Goal: Obtain resource: Obtain resource

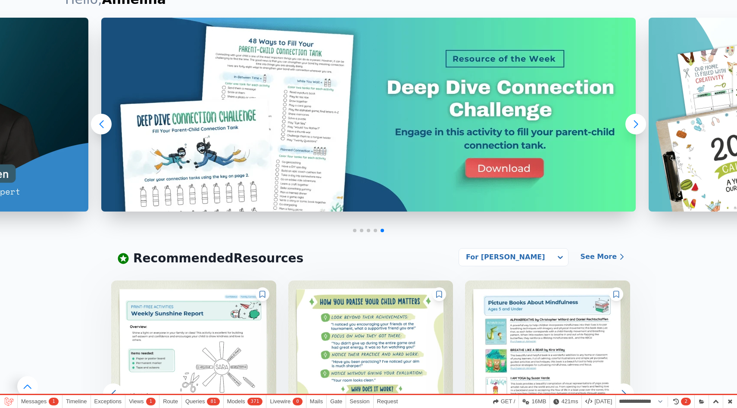
scroll to position [156, 0]
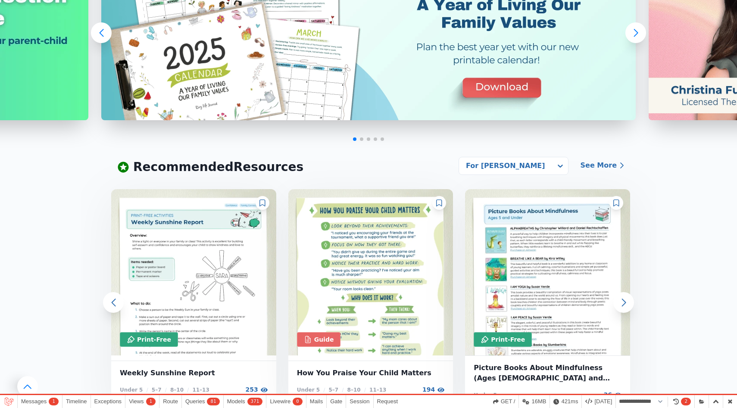
click at [440, 204] on icon at bounding box center [439, 203] width 6 height 7
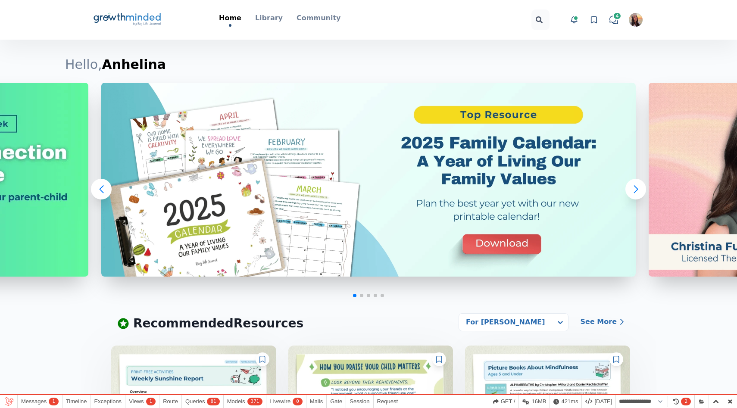
scroll to position [0, 0]
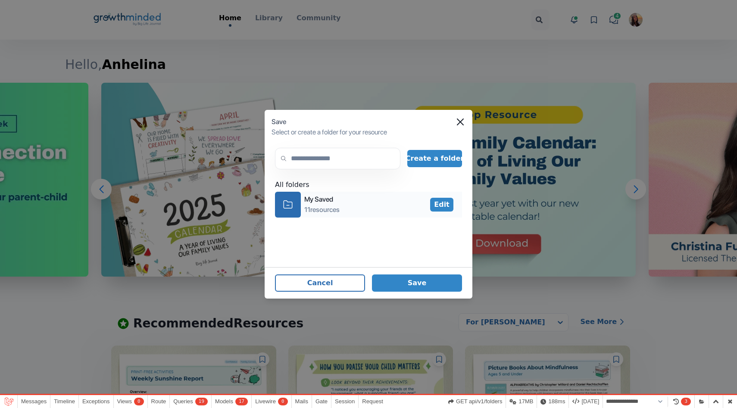
click at [291, 205] on icon "icon-folder" at bounding box center [287, 204] width 9 height 13
click at [438, 286] on button "Save" at bounding box center [417, 282] width 90 height 17
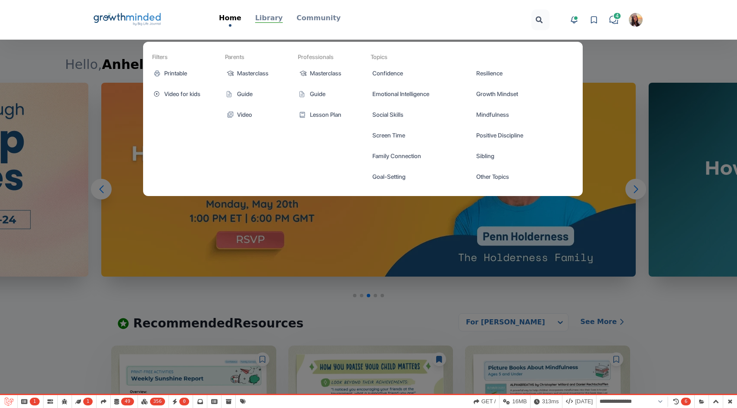
click at [272, 19] on p "Library" at bounding box center [269, 18] width 28 height 10
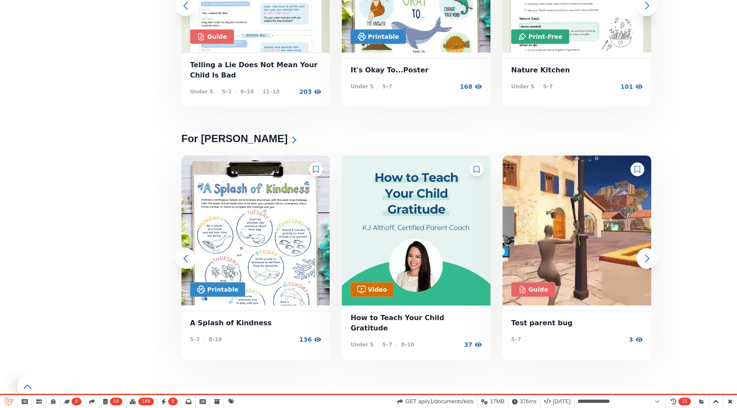
scroll to position [1331, 0]
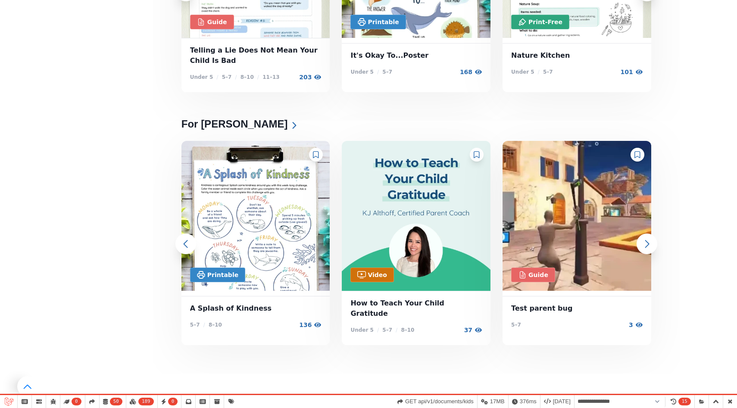
click at [475, 156] on icon at bounding box center [477, 154] width 6 height 7
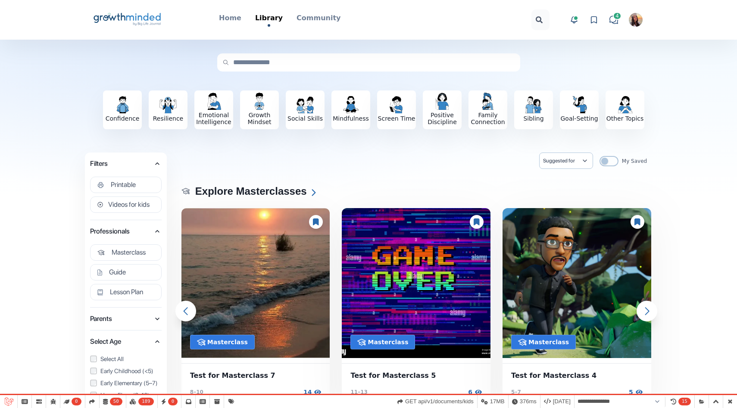
scroll to position [0, 0]
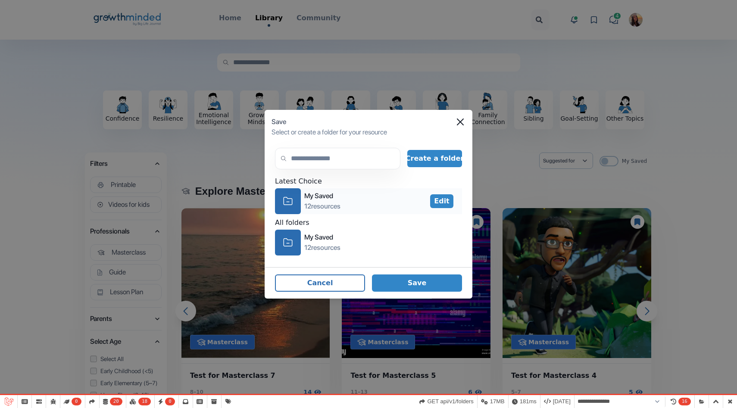
click at [288, 204] on icon "icon-folder" at bounding box center [287, 200] width 9 height 13
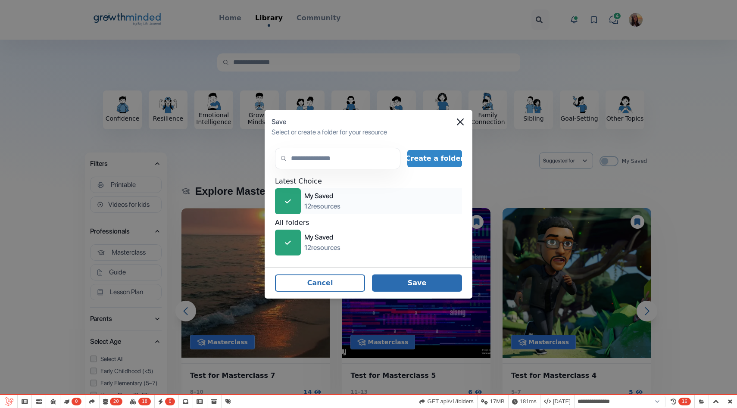
click at [443, 286] on button "Save" at bounding box center [417, 282] width 90 height 17
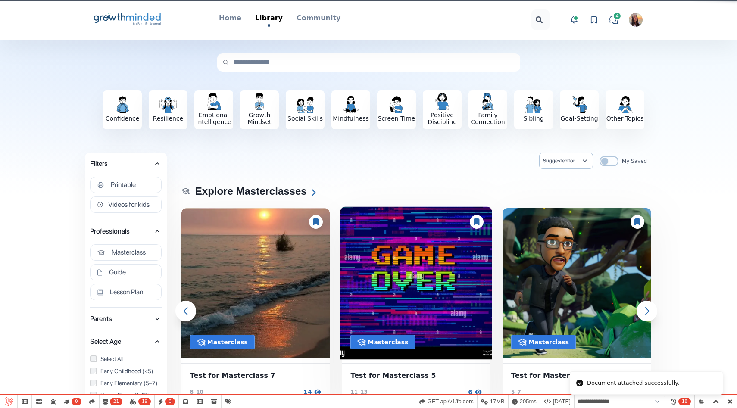
select select "**********"
